Goal: Task Accomplishment & Management: Manage account settings

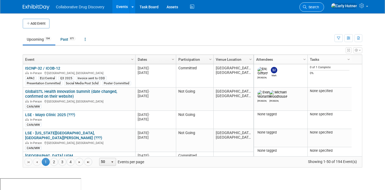
click at [324, 10] on link "Search" at bounding box center [312, 6] width 25 height 9
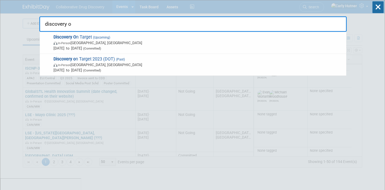
type input "discovery on"
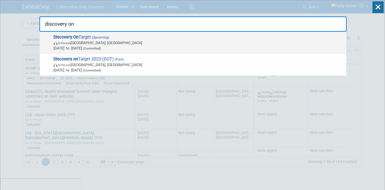
click at [117, 46] on span "[DATE] to [DATE] (Committed)" at bounding box center [199, 48] width 290 height 5
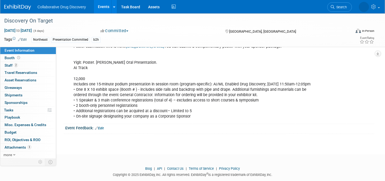
scroll to position [201, 0]
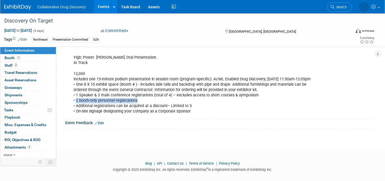
drag, startPoint x: 77, startPoint y: 111, endPoint x: 140, endPoint y: 112, distance: 63.7
click at [140, 112] on div "Presentaton Submitted: Slides Due [DATE]: Portal: [URL][DOMAIN_NAME] Invoice se…" at bounding box center [192, 44] width 245 height 145
click at [194, 117] on div "Presentaton Submitted: Slides Due September 1st: Portal: https://spex-cii.com/#…" at bounding box center [192, 44] width 245 height 145
drag, startPoint x: 169, startPoint y: 107, endPoint x: 154, endPoint y: 107, distance: 14.7
click at [154, 107] on div "Presentaton Submitted: Slides Due September 1st: Portal: https://spex-cii.com/#…" at bounding box center [192, 44] width 245 height 145
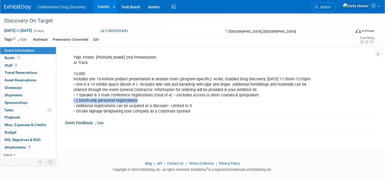
drag, startPoint x: 142, startPoint y: 114, endPoint x: 74, endPoint y: 113, distance: 68.0
click at [74, 113] on div "Presentaton Submitted: Slides Due September 1st: Portal: https://spex-cii.com/#…" at bounding box center [192, 44] width 245 height 145
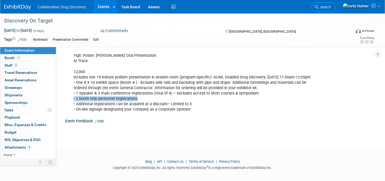
scroll to position [203, 0]
click at [28, 65] on link "2 Staff 2" at bounding box center [28, 65] width 56 height 7
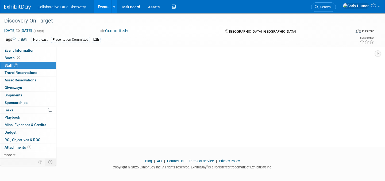
scroll to position [0, 0]
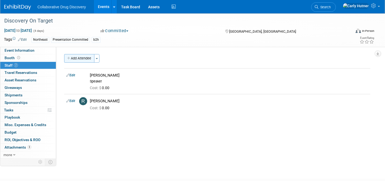
click at [79, 58] on button "Add Attendee" at bounding box center [79, 58] width 30 height 9
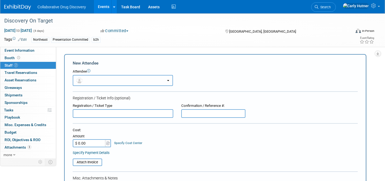
click at [100, 82] on button "button" at bounding box center [123, 80] width 100 height 11
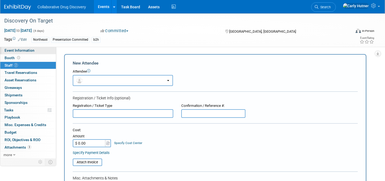
click at [29, 50] on span "Event Information" at bounding box center [20, 50] width 30 height 4
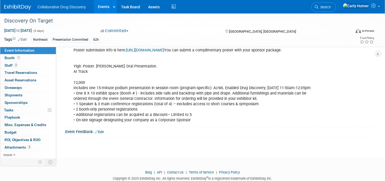
scroll to position [199, 0]
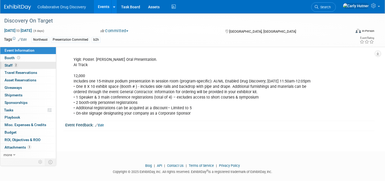
click at [27, 64] on link "2 Staff 2" at bounding box center [28, 65] width 56 height 7
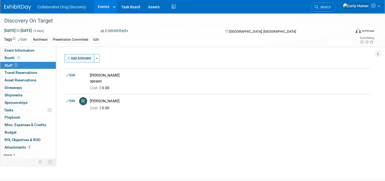
click at [75, 61] on button "Add Attendee" at bounding box center [79, 58] width 30 height 9
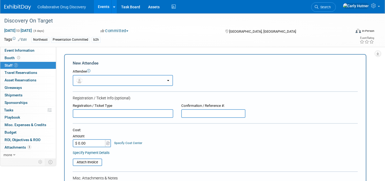
click at [124, 77] on button "button" at bounding box center [123, 80] width 100 height 11
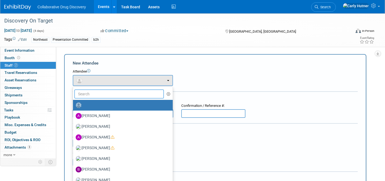
click at [111, 92] on input "text" at bounding box center [119, 93] width 90 height 9
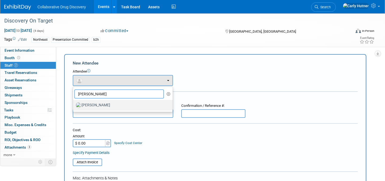
type input "ralf"
click at [104, 104] on label "Ralf Felsner" at bounding box center [122, 105] width 92 height 9
click at [74, 104] on input "Ralf Felsner" at bounding box center [71, 104] width 3 height 3
select select "4c2b8488-dd38-405e-a561-1fcfa6267fd3"
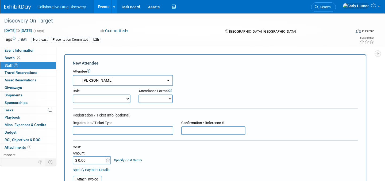
click at [149, 96] on select "Onsite Remote" at bounding box center [156, 98] width 34 height 9
select select "1"
click at [139, 94] on select "Onsite Remote" at bounding box center [156, 98] width 34 height 9
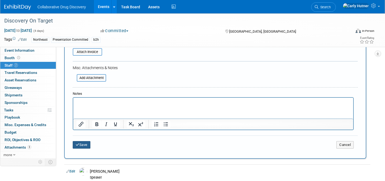
click at [87, 146] on button "Save" at bounding box center [82, 144] width 18 height 7
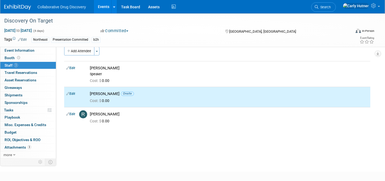
scroll to position [3, 0]
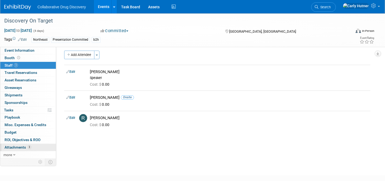
click at [24, 148] on span "Attachments 3" at bounding box center [18, 147] width 27 height 4
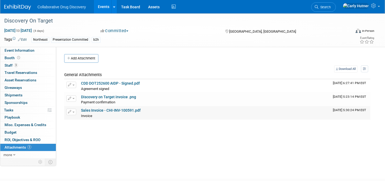
click at [105, 111] on link "Sales Invoice - CHI-INV-100591.pdf" at bounding box center [111, 110] width 60 height 4
click at [99, 96] on link "Discovery on Target invoice .png" at bounding box center [108, 97] width 55 height 4
click at [23, 66] on link "3 Staff 3" at bounding box center [28, 65] width 56 height 7
